Goal: Information Seeking & Learning: Learn about a topic

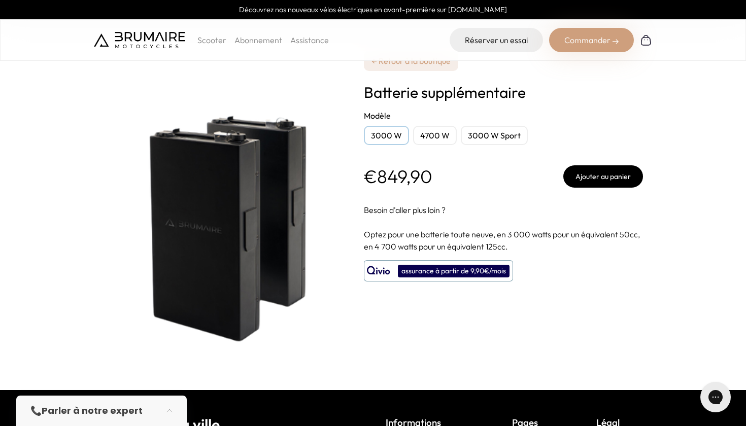
click at [435, 138] on div "4700 W" at bounding box center [435, 135] width 44 height 19
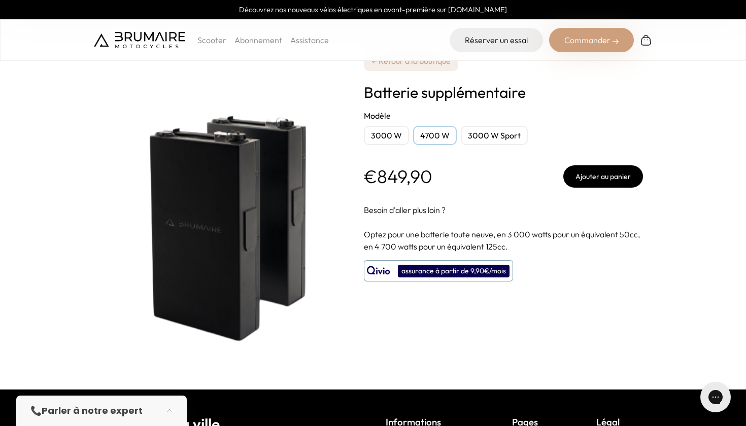
click at [380, 136] on div "3000 W" at bounding box center [386, 135] width 45 height 19
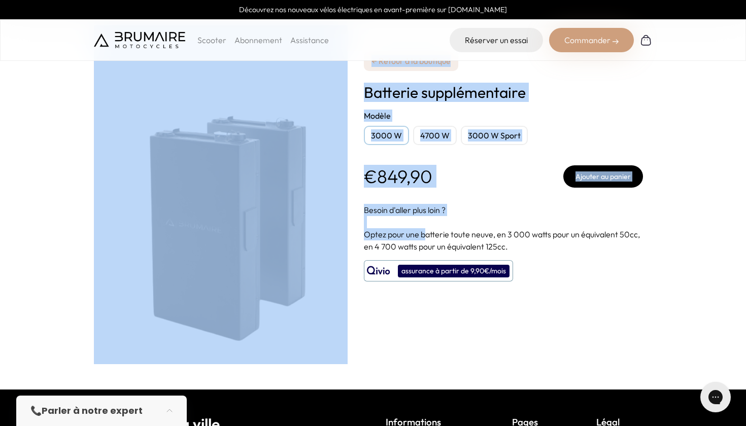
drag, startPoint x: 354, startPoint y: 213, endPoint x: 427, endPoint y: 235, distance: 76.2
click at [427, 234] on div "**********" at bounding box center [373, 195] width 558 height 390
click at [405, 228] on p at bounding box center [503, 222] width 279 height 12
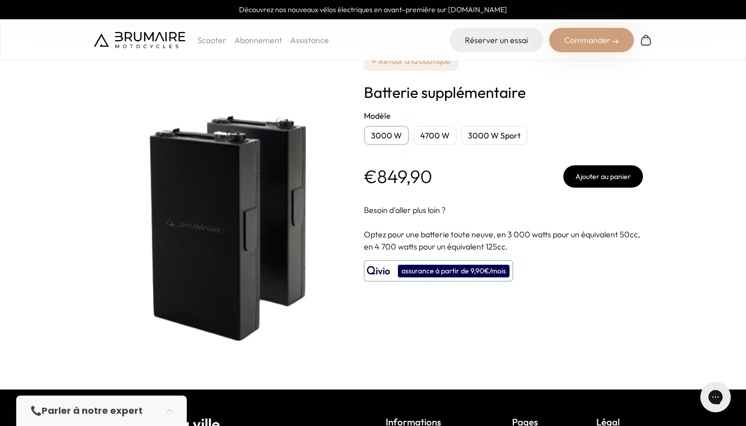
click at [227, 212] on img at bounding box center [221, 194] width 254 height 339
click at [393, 200] on div "**********" at bounding box center [503, 195] width 279 height 390
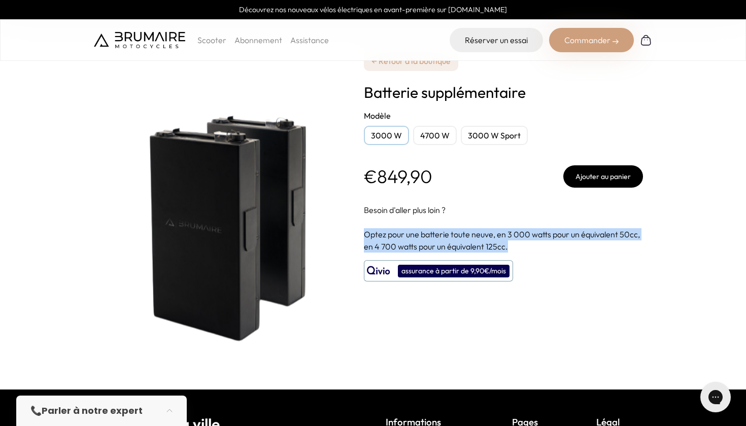
drag, startPoint x: 362, startPoint y: 232, endPoint x: 511, endPoint y: 240, distance: 149.4
click at [511, 240] on div "**********" at bounding box center [373, 195] width 558 height 390
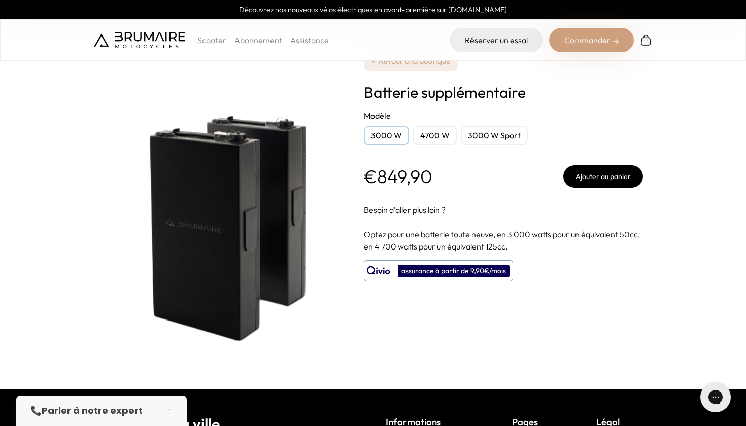
click at [262, 185] on img at bounding box center [221, 194] width 254 height 339
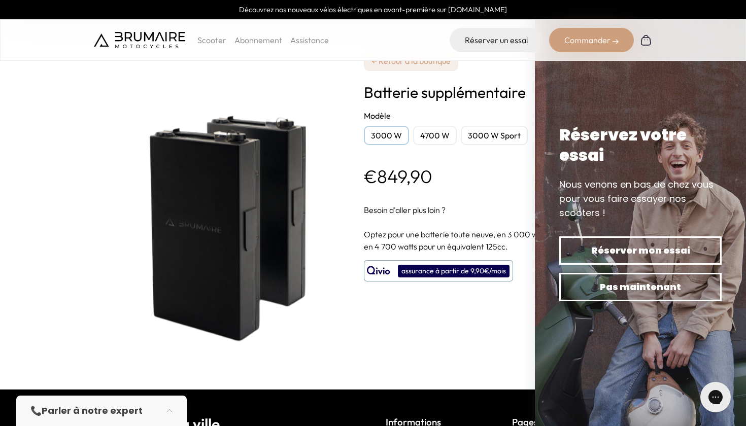
click at [263, 38] on link "Abonnement" at bounding box center [258, 40] width 48 height 10
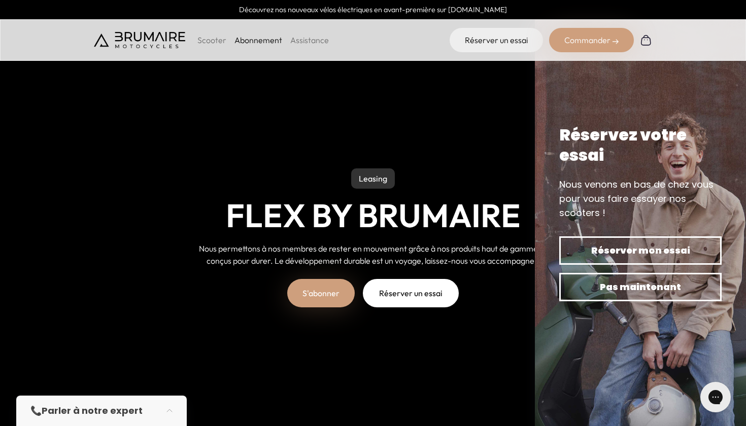
click at [220, 44] on p "Scooter" at bounding box center [211, 40] width 29 height 12
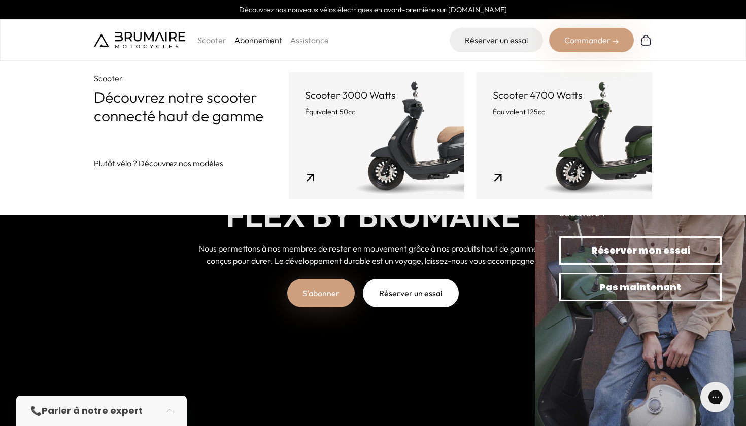
click at [344, 134] on link "Scooter 3000 Watts Équivalent 50cc" at bounding box center [377, 135] width 176 height 127
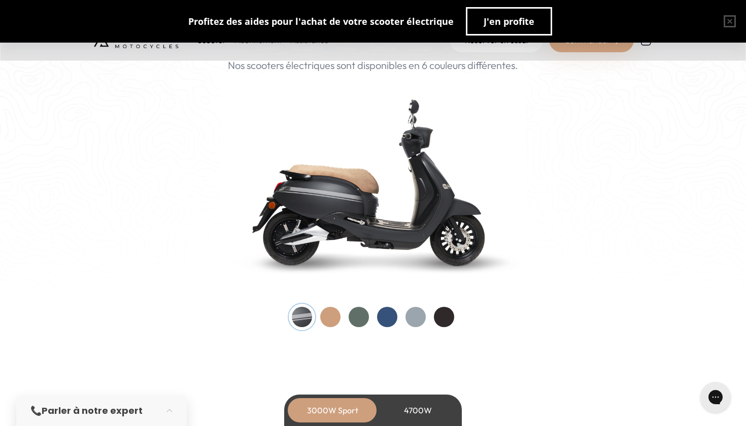
scroll to position [1093, 0]
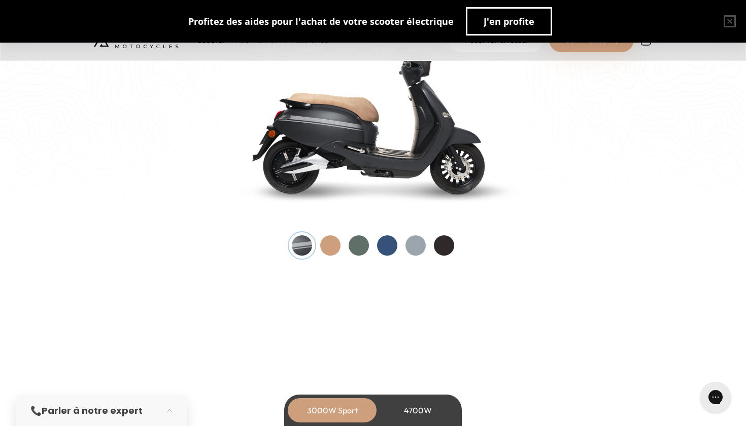
click at [359, 240] on div at bounding box center [358, 245] width 20 height 20
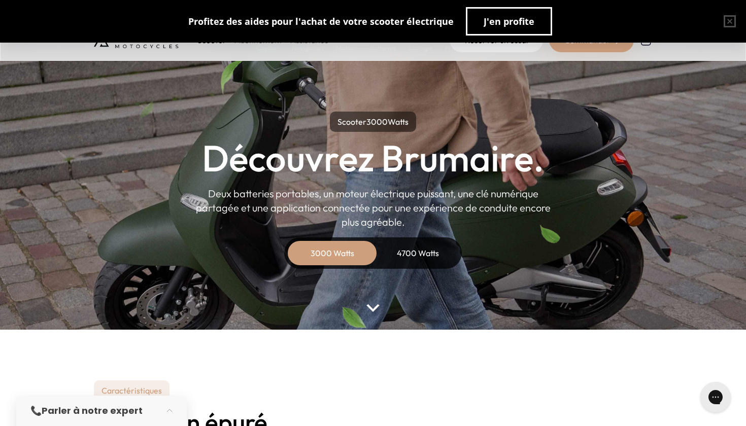
scroll to position [0, 0]
click at [731, 22] on button "button" at bounding box center [729, 21] width 32 height 32
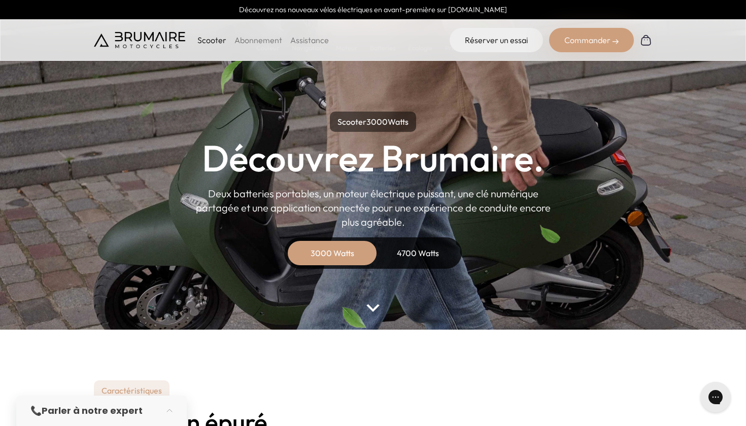
click at [161, 41] on img at bounding box center [139, 40] width 91 height 16
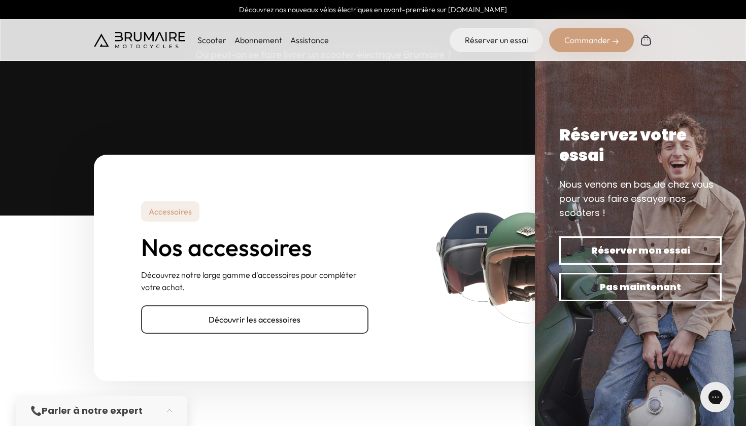
scroll to position [3276, 0]
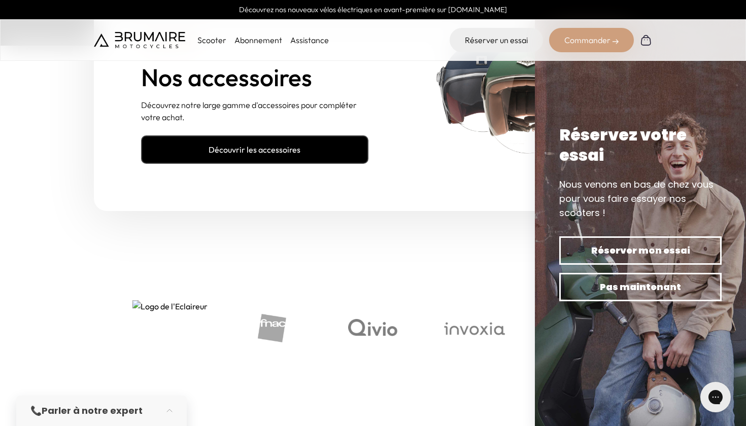
click at [278, 137] on link "Découvrir les accessoires" at bounding box center [254, 149] width 227 height 28
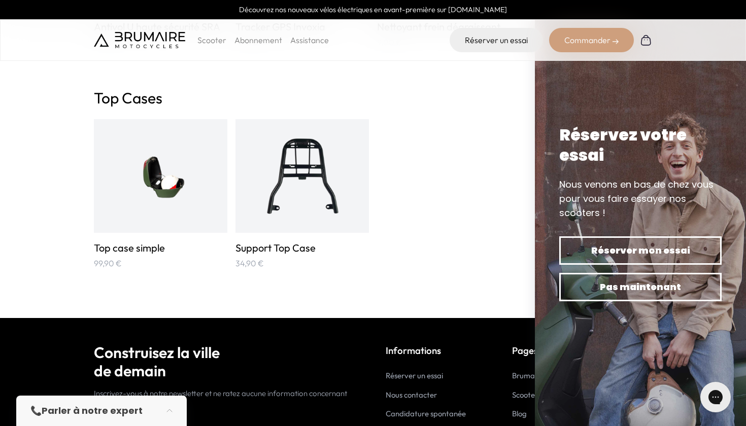
scroll to position [1759, 0]
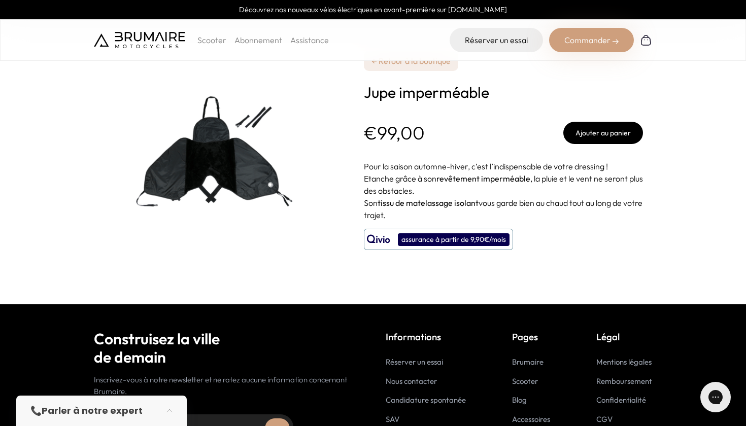
click at [185, 173] on img at bounding box center [221, 152] width 254 height 254
click at [150, 212] on img at bounding box center [221, 152] width 254 height 254
click at [239, 180] on img at bounding box center [221, 152] width 254 height 254
click at [199, 178] on img at bounding box center [221, 152] width 254 height 254
click at [217, 166] on img at bounding box center [221, 152] width 254 height 254
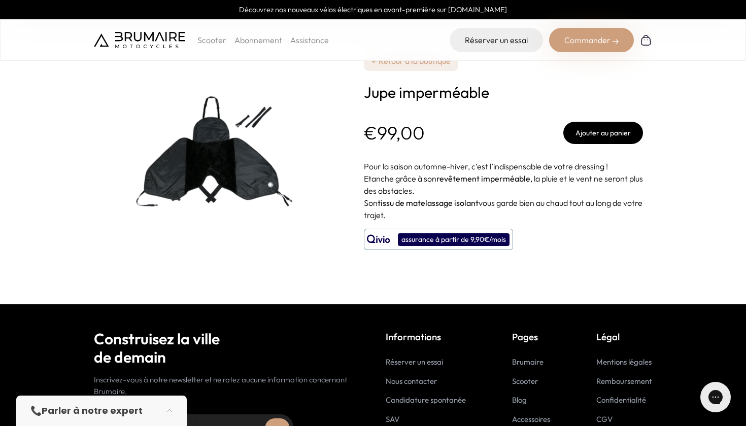
drag, startPoint x: 397, startPoint y: 173, endPoint x: 424, endPoint y: 214, distance: 48.4
click at [424, 214] on div "Pour la saison automne-hiver, c’est l’indispensable de votre dressing ! Etanche…" at bounding box center [503, 190] width 279 height 61
click at [262, 180] on img at bounding box center [221, 152] width 254 height 254
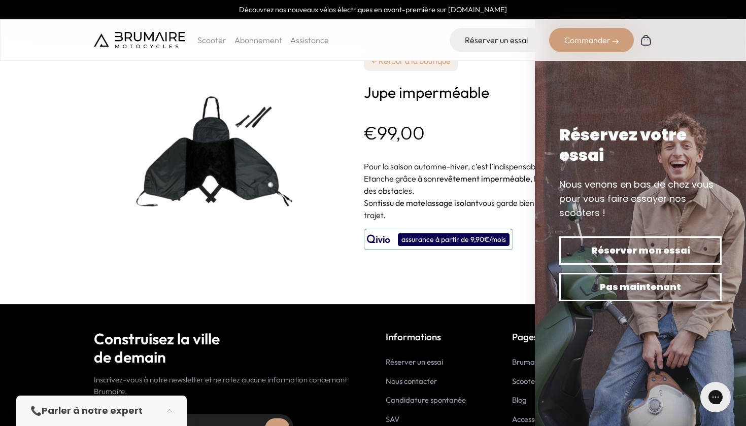
click at [502, 191] on p "Etanche grâce à son revêtement imperméable , la pluie et le vent ne seront plus…" at bounding box center [503, 184] width 279 height 24
click at [304, 122] on img at bounding box center [221, 152] width 254 height 254
click at [395, 68] on link "← Retour à la boutique" at bounding box center [411, 61] width 94 height 20
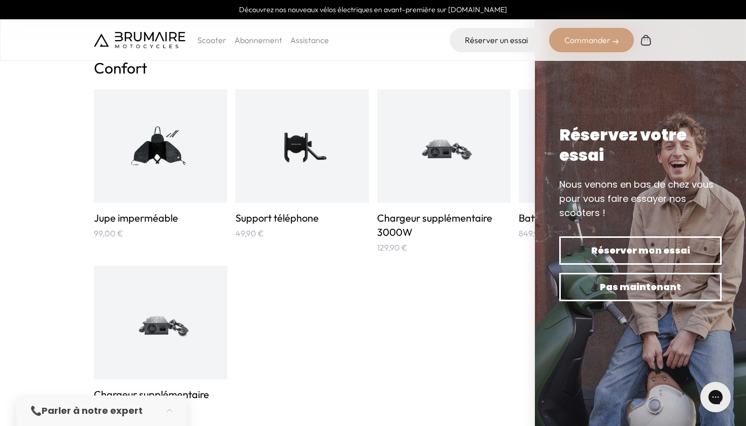
scroll to position [643, 0]
click at [167, 173] on img at bounding box center [160, 146] width 89 height 89
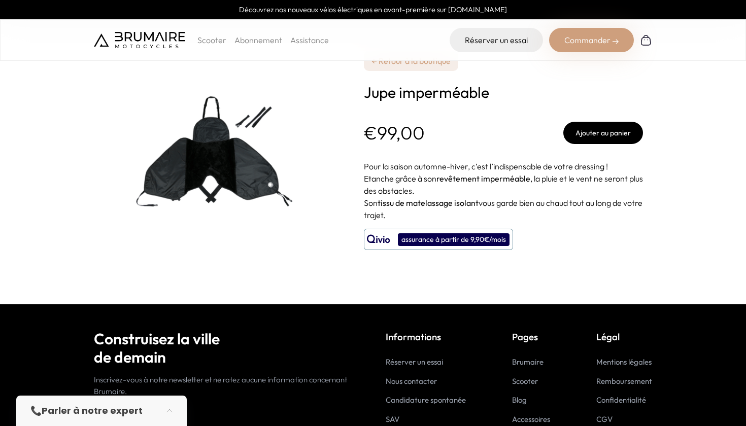
click at [239, 203] on img at bounding box center [221, 152] width 254 height 254
click at [232, 185] on img at bounding box center [221, 152] width 254 height 254
click at [238, 185] on img at bounding box center [221, 152] width 254 height 254
drag, startPoint x: 238, startPoint y: 185, endPoint x: 225, endPoint y: 185, distance: 13.2
click at [237, 185] on img at bounding box center [221, 152] width 254 height 254
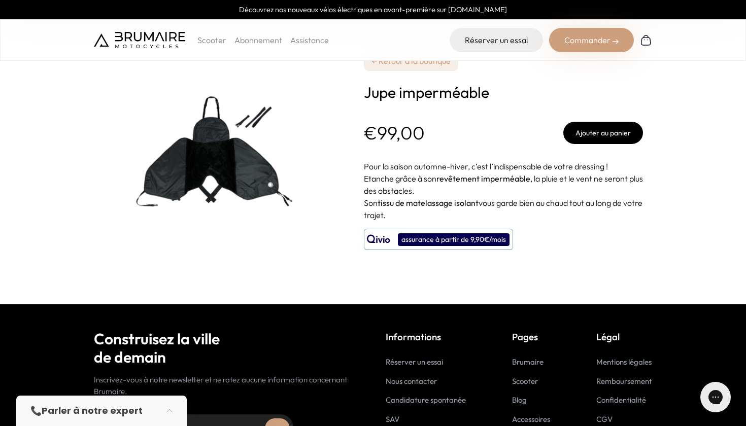
click at [127, 40] on img at bounding box center [139, 40] width 91 height 16
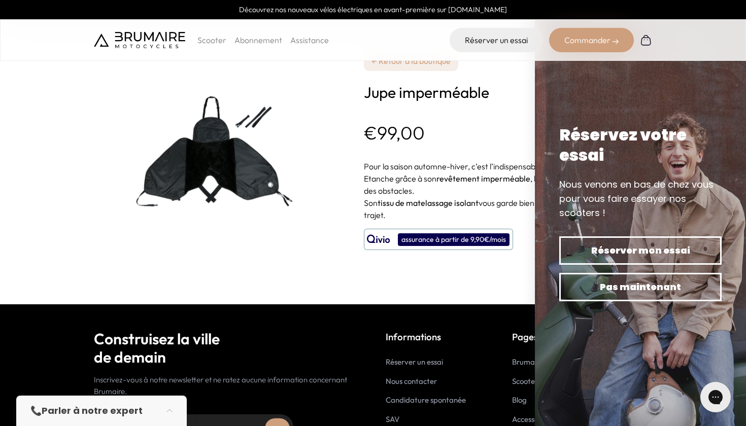
click at [378, 204] on p "Son tissu de matelassage isolant vous garde bien au chaud tout au long de votre…" at bounding box center [503, 209] width 279 height 24
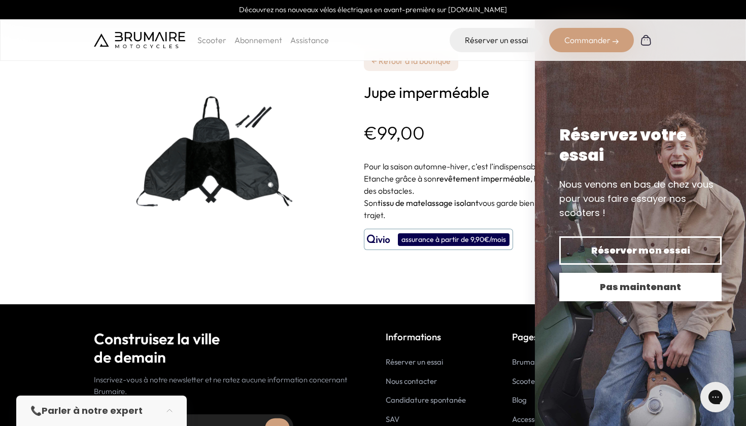
click at [600, 287] on span "Pas maintenant" at bounding box center [640, 287] width 127 height 14
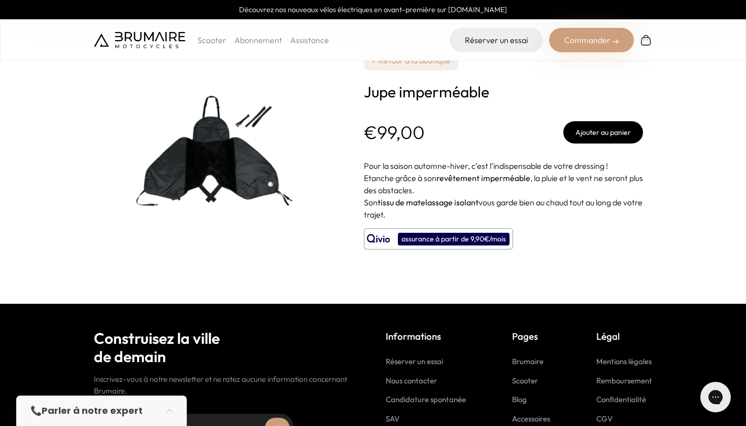
scroll to position [9, 0]
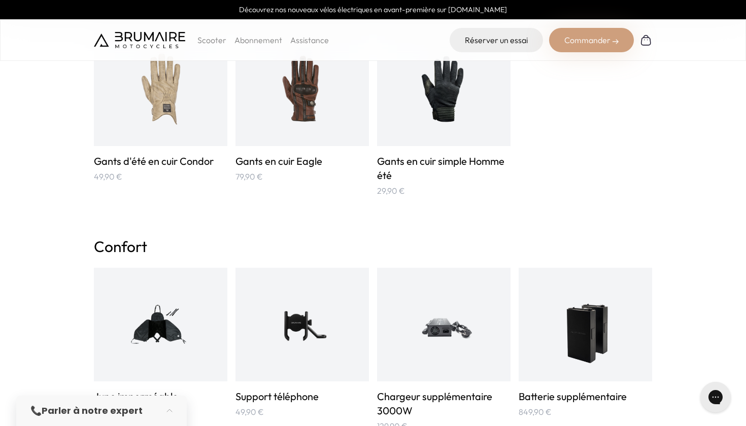
scroll to position [469, 0]
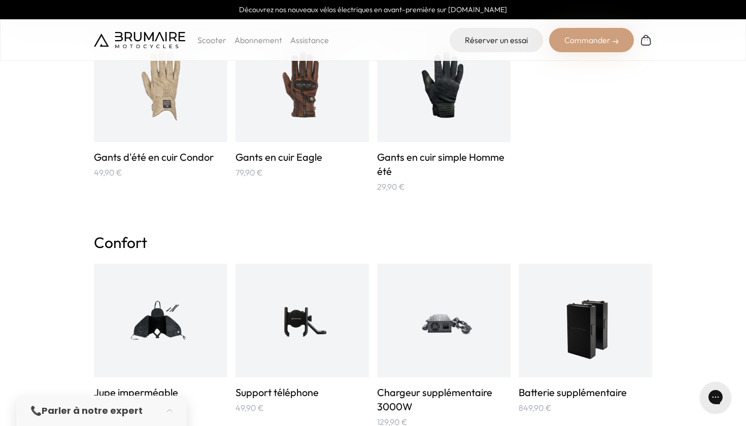
click at [154, 324] on img at bounding box center [160, 320] width 89 height 89
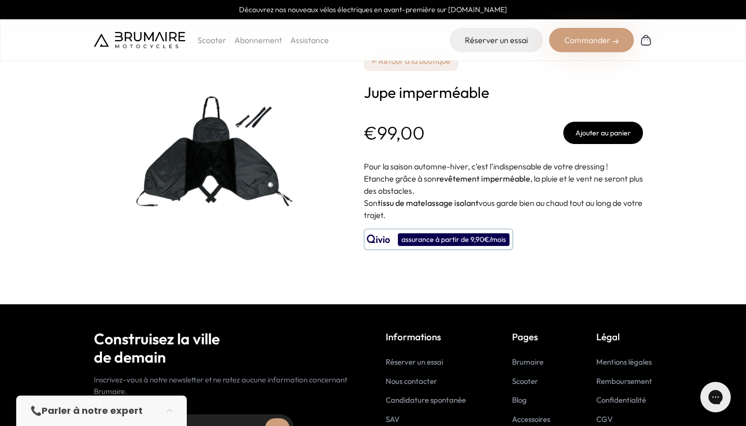
click at [229, 168] on img at bounding box center [221, 152] width 254 height 254
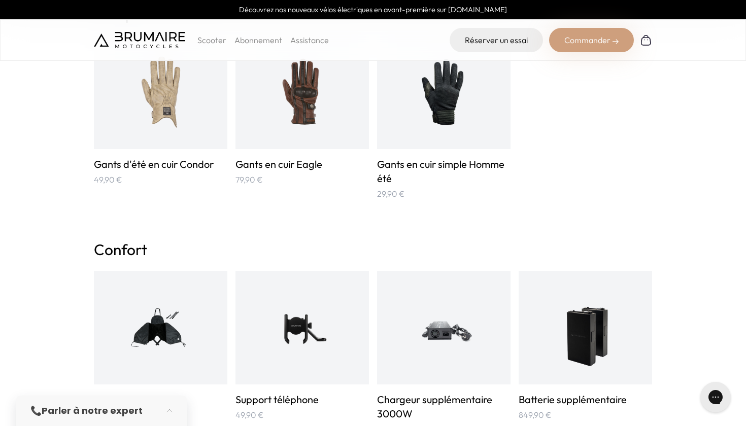
scroll to position [484, 0]
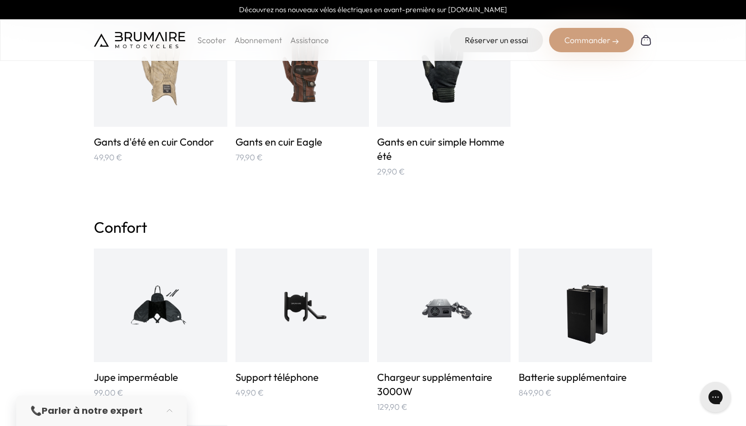
click at [302, 330] on img at bounding box center [302, 305] width 89 height 89
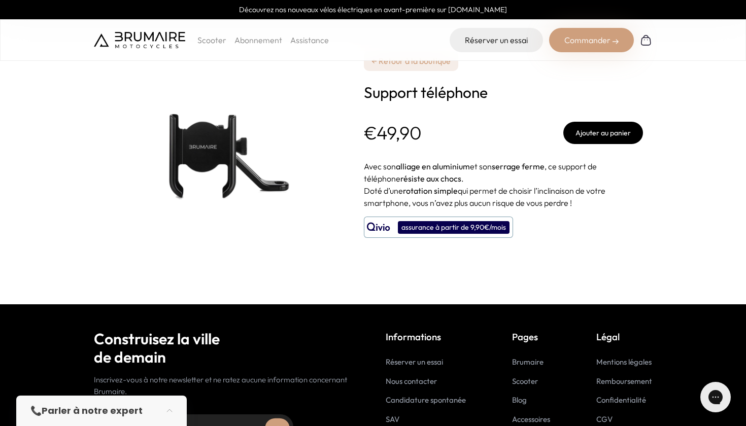
click at [241, 180] on img at bounding box center [221, 152] width 254 height 254
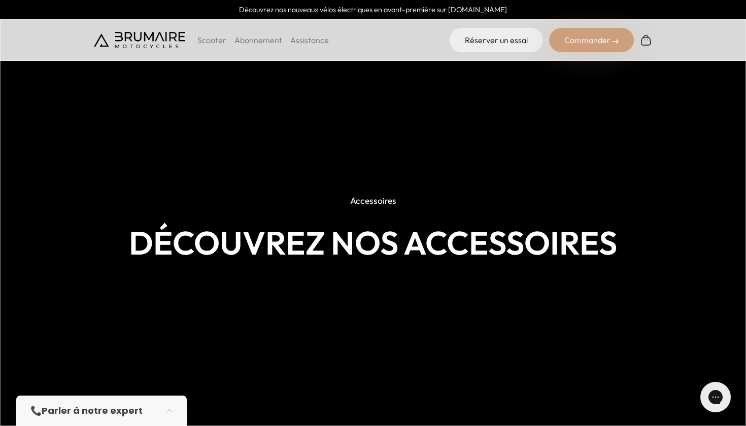
click at [238, 99] on img at bounding box center [373, 213] width 746 height 426
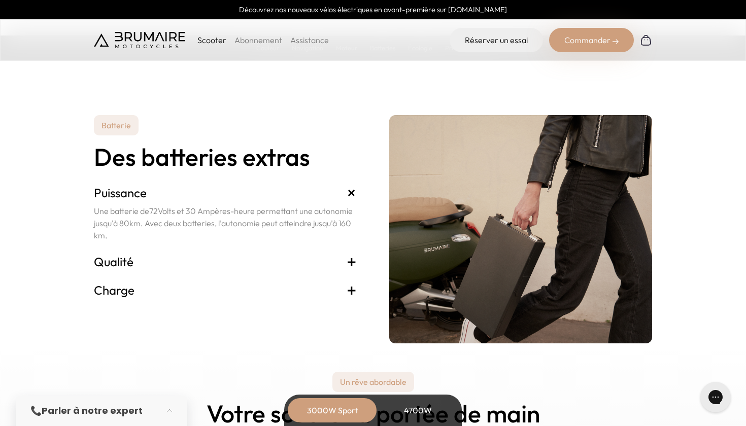
scroll to position [2067, 0]
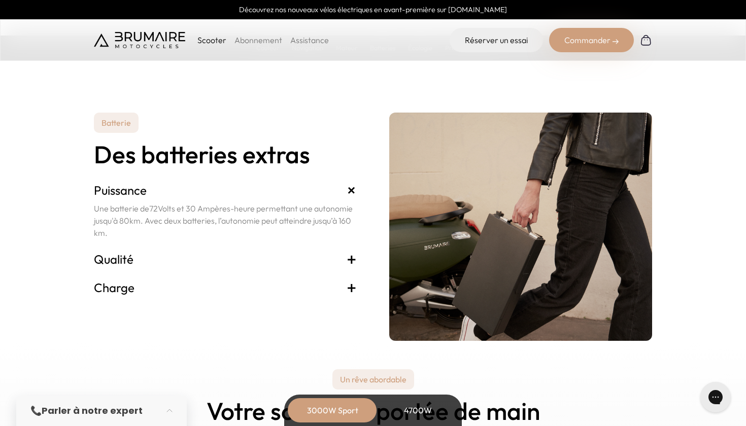
click at [354, 257] on span "+" at bounding box center [351, 259] width 10 height 16
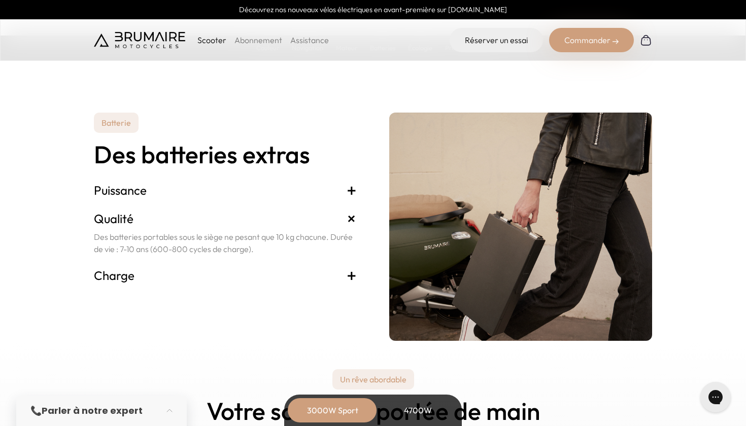
click at [343, 187] on h3 "Puissance +" at bounding box center [225, 190] width 263 height 16
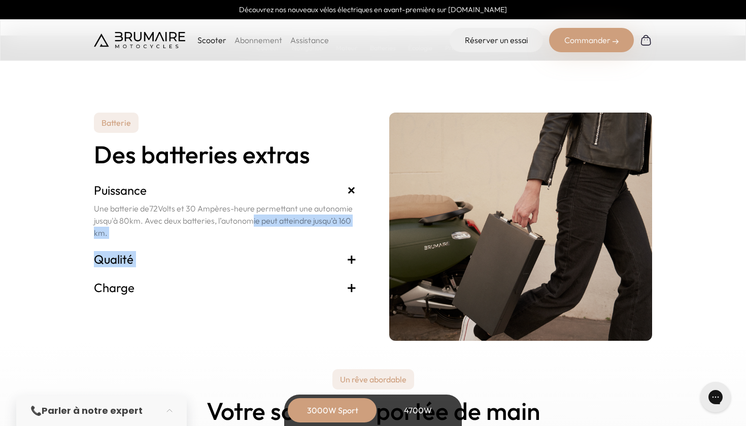
drag, startPoint x: 248, startPoint y: 223, endPoint x: 311, endPoint y: 252, distance: 69.7
click at [311, 252] on div "Batterie Des batteries extras Puissance + Une batterie de 72 Volts et 30 Ampère…" at bounding box center [225, 227] width 263 height 228
click at [353, 283] on span "+" at bounding box center [351, 287] width 10 height 16
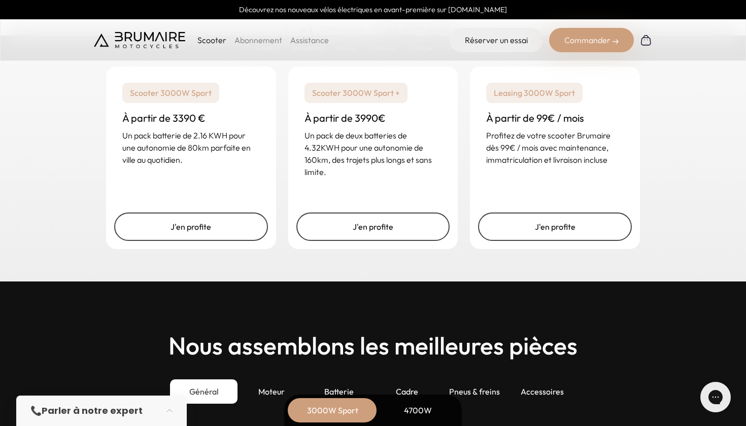
scroll to position [2411, 0]
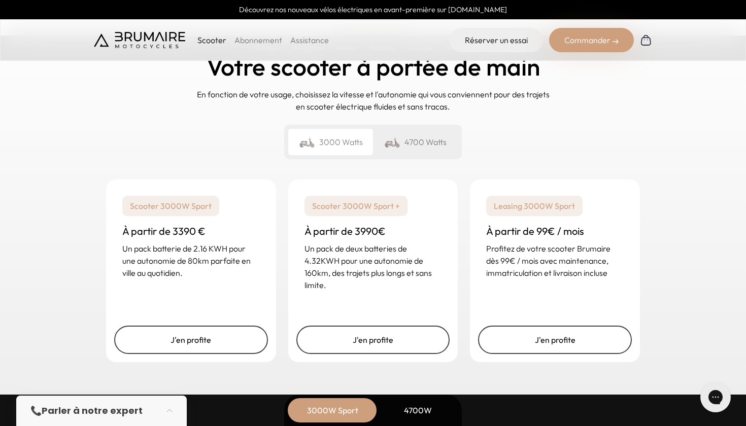
click at [333, 138] on div "3000 Watts" at bounding box center [330, 142] width 85 height 26
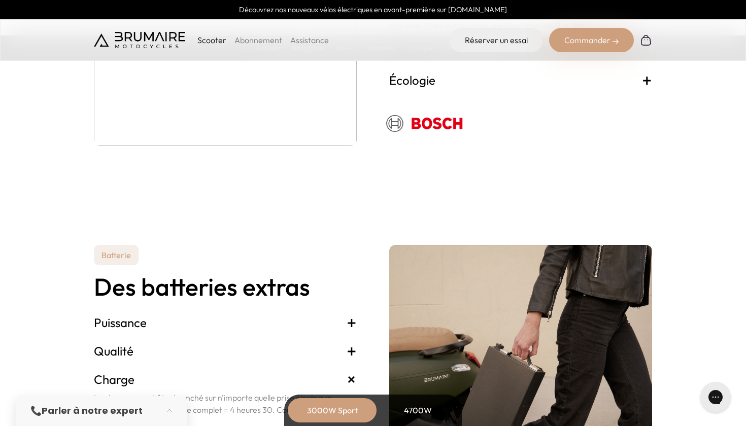
scroll to position [1861, 0]
